Goal: Task Accomplishment & Management: Manage account settings

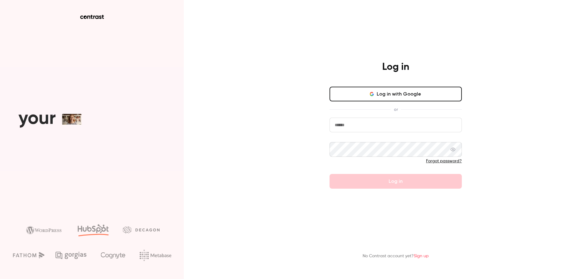
click at [405, 95] on button "Log in with Google" at bounding box center [395, 94] width 132 height 15
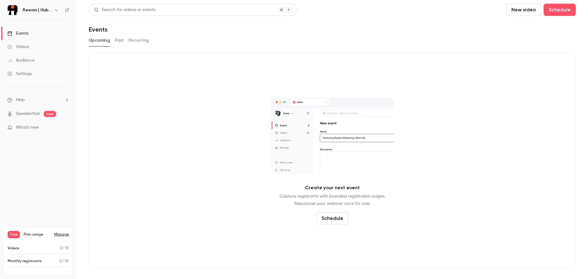
click at [20, 113] on link "SpeakerHub" at bounding box center [28, 113] width 24 height 6
click at [24, 32] on div "Events" at bounding box center [17, 33] width 21 height 6
click at [567, 9] on button "Schedule" at bounding box center [559, 10] width 32 height 12
click at [478, 117] on div at bounding box center [294, 139] width 588 height 279
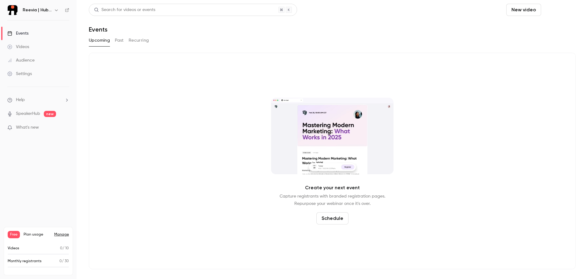
click at [566, 12] on button "Schedule" at bounding box center [559, 10] width 32 height 12
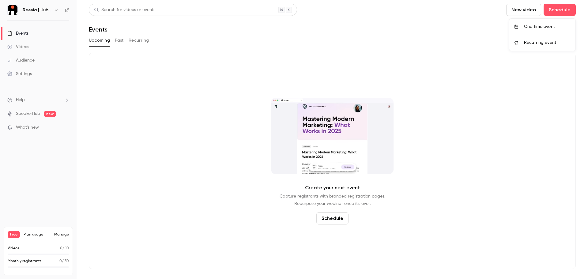
click at [544, 28] on div "One time event" at bounding box center [547, 27] width 47 height 6
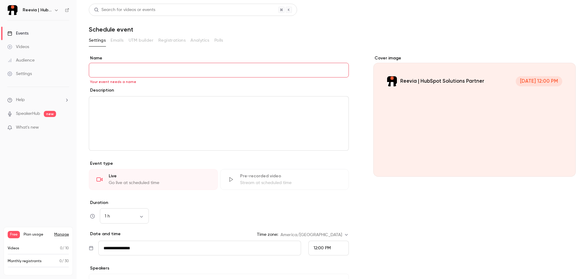
click at [112, 73] on input "Name" at bounding box center [219, 70] width 260 height 15
type input "****"
click at [144, 116] on div "editor" at bounding box center [218, 123] width 259 height 54
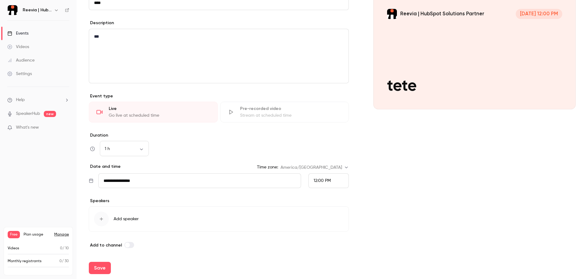
scroll to position [69, 0]
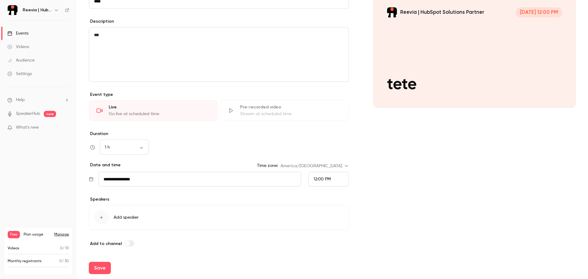
click at [129, 109] on div "Live" at bounding box center [159, 107] width 101 height 6
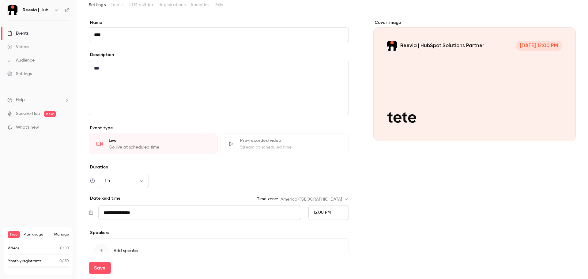
scroll to position [0, 0]
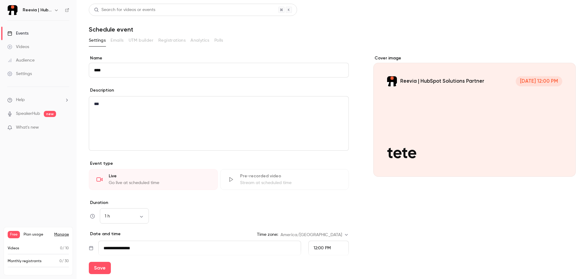
click at [139, 118] on div "***" at bounding box center [218, 123] width 259 height 54
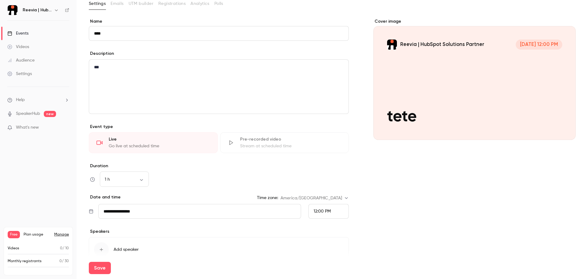
scroll to position [69, 0]
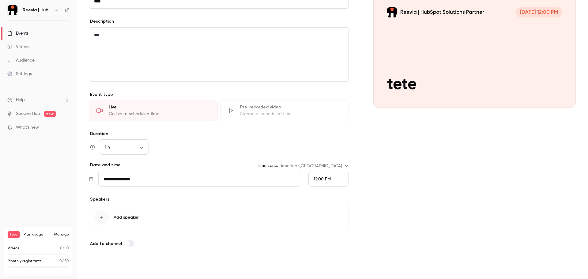
click at [104, 267] on button "Save" at bounding box center [100, 268] width 22 height 12
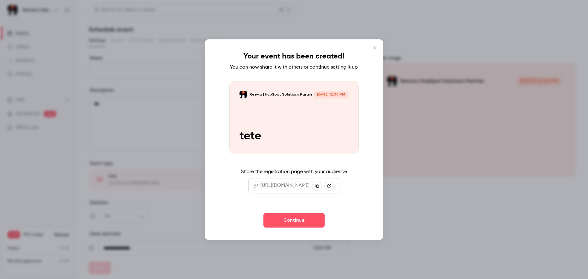
click at [375, 46] on icon "Close" at bounding box center [374, 47] width 3 height 3
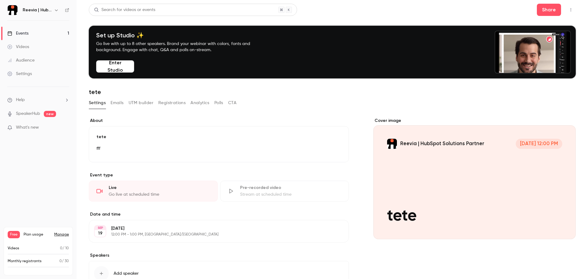
click at [176, 103] on button "Registrations" at bounding box center [171, 103] width 27 height 10
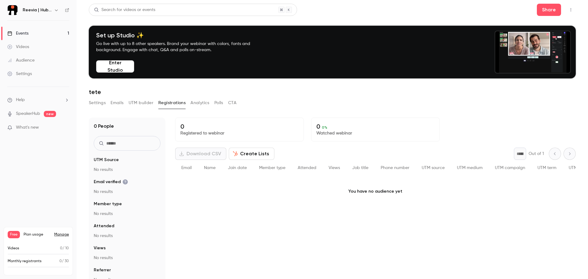
click at [101, 104] on button "Settings" at bounding box center [97, 103] width 17 height 10
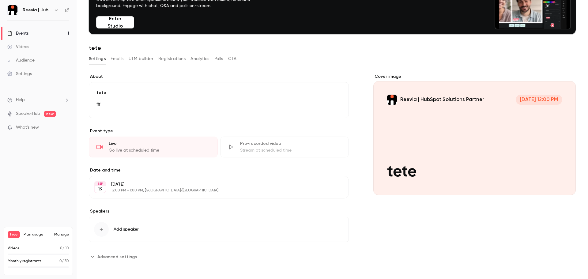
scroll to position [45, 0]
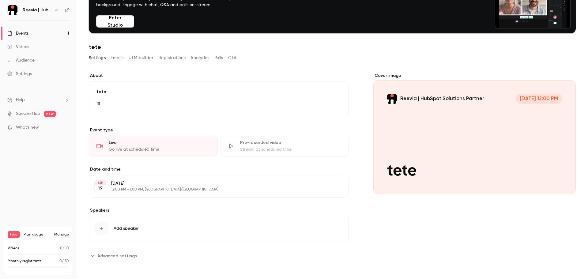
click at [92, 258] on icon "Advanced settings" at bounding box center [92, 255] width 5 height 5
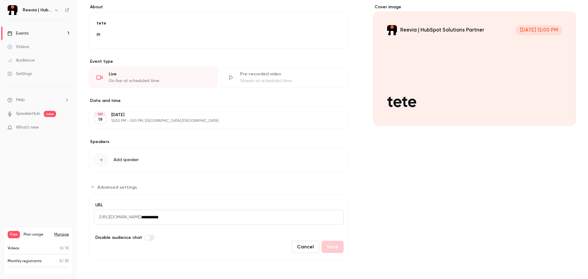
scroll to position [0, 0]
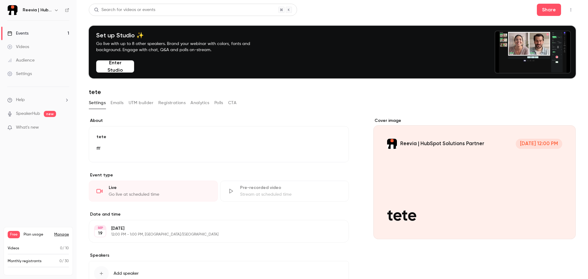
click at [23, 31] on div "Events" at bounding box center [17, 33] width 21 height 6
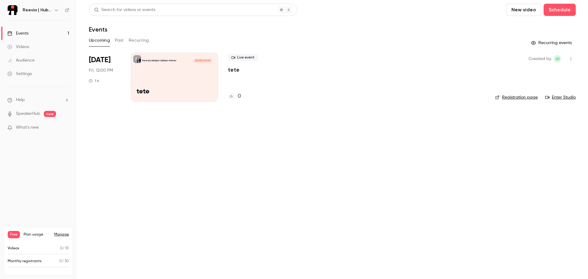
click at [571, 58] on icon "button" at bounding box center [570, 59] width 5 height 4
click at [526, 138] on div "Delete" at bounding box center [547, 138] width 47 height 6
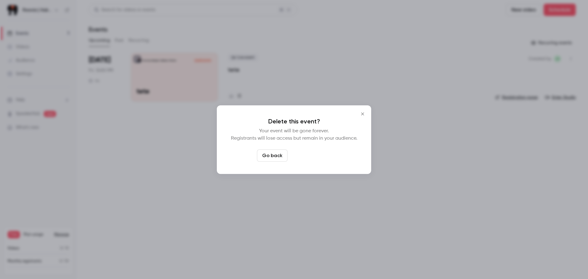
click at [315, 154] on button "Delete event" at bounding box center [310, 155] width 41 height 12
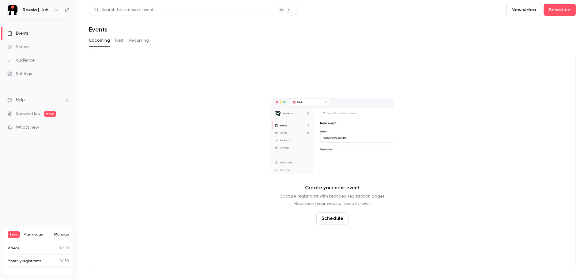
click at [115, 42] on button "Past" at bounding box center [119, 40] width 9 height 10
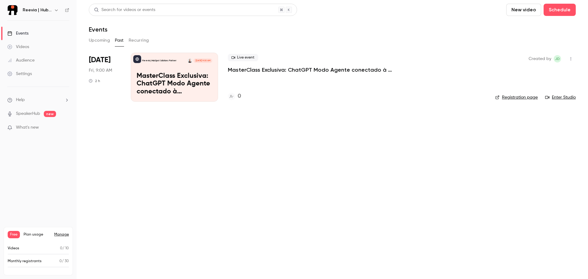
click at [175, 83] on p "MasterClass Exclusiva: ChatGPT Modo Agente conectado à HubSpot para Marketing, …" at bounding box center [174, 84] width 76 height 24
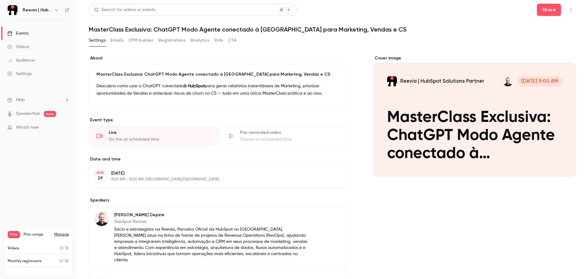
click at [205, 42] on button "Analytics" at bounding box center [199, 40] width 19 height 10
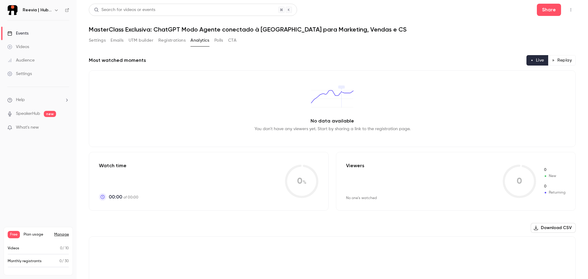
click at [556, 60] on button "Replay" at bounding box center [561, 60] width 28 height 10
click at [529, 59] on button "Live" at bounding box center [537, 60] width 22 height 10
click at [172, 42] on button "Registrations" at bounding box center [171, 40] width 27 height 10
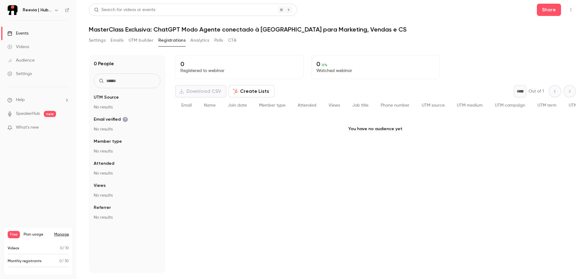
click at [105, 142] on span "Member type" at bounding box center [108, 141] width 28 height 6
click at [116, 142] on span "Member type" at bounding box center [108, 141] width 28 height 6
drag, startPoint x: 93, startPoint y: 141, endPoint x: 127, endPoint y: 140, distance: 33.7
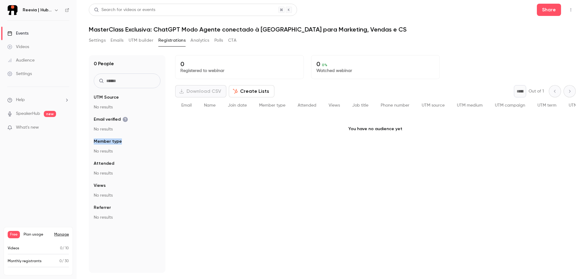
click at [127, 140] on div "0 People UTM Source No results Email verified No results Member type No results…" at bounding box center [127, 164] width 77 height 218
